Goal: Task Accomplishment & Management: Complete application form

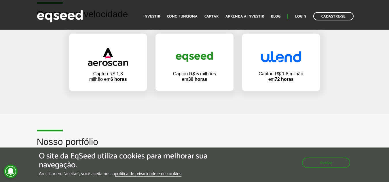
scroll to position [403, 0]
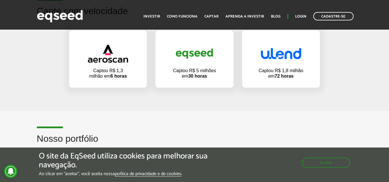
drag, startPoint x: 393, startPoint y: 14, endPoint x: 393, endPoint y: 50, distance: 35.7
click at [321, 166] on button "Aceitar" at bounding box center [326, 162] width 47 height 9
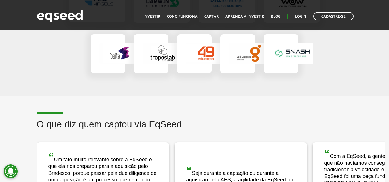
scroll to position [1040, 0]
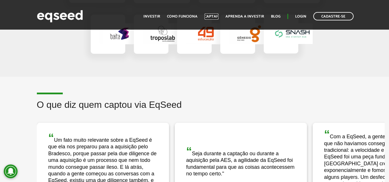
click at [209, 13] on ul "Início Investir Como funciona Captar Aprenda a investir Blog Login Cadastre-se" at bounding box center [249, 16] width 216 height 8
click at [212, 16] on link "Captar" at bounding box center [211, 17] width 14 height 4
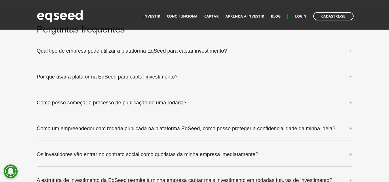
scroll to position [1426, 0]
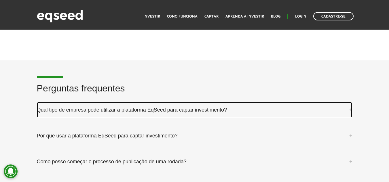
click at [204, 102] on link "Qual tipo de empresa pode utilizar a plataforma EqSeed para captar investimento?" at bounding box center [195, 110] width 316 height 16
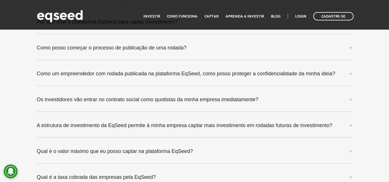
scroll to position [1554, 0]
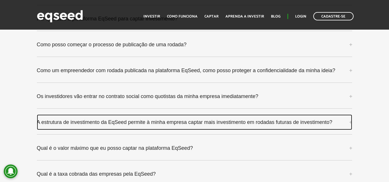
click at [272, 115] on link "A estrutura de investimento da EqSeed permite à minha empresa captar mais inves…" at bounding box center [195, 123] width 316 height 16
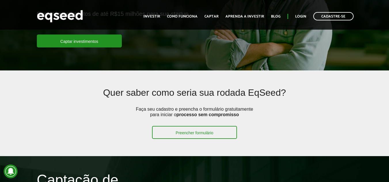
scroll to position [92, 0]
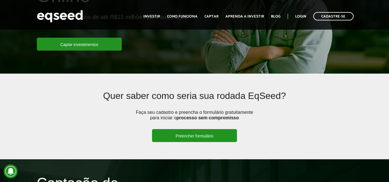
click at [204, 133] on link "Preencher formulário" at bounding box center [194, 135] width 85 height 13
